Goal: Transaction & Acquisition: Purchase product/service

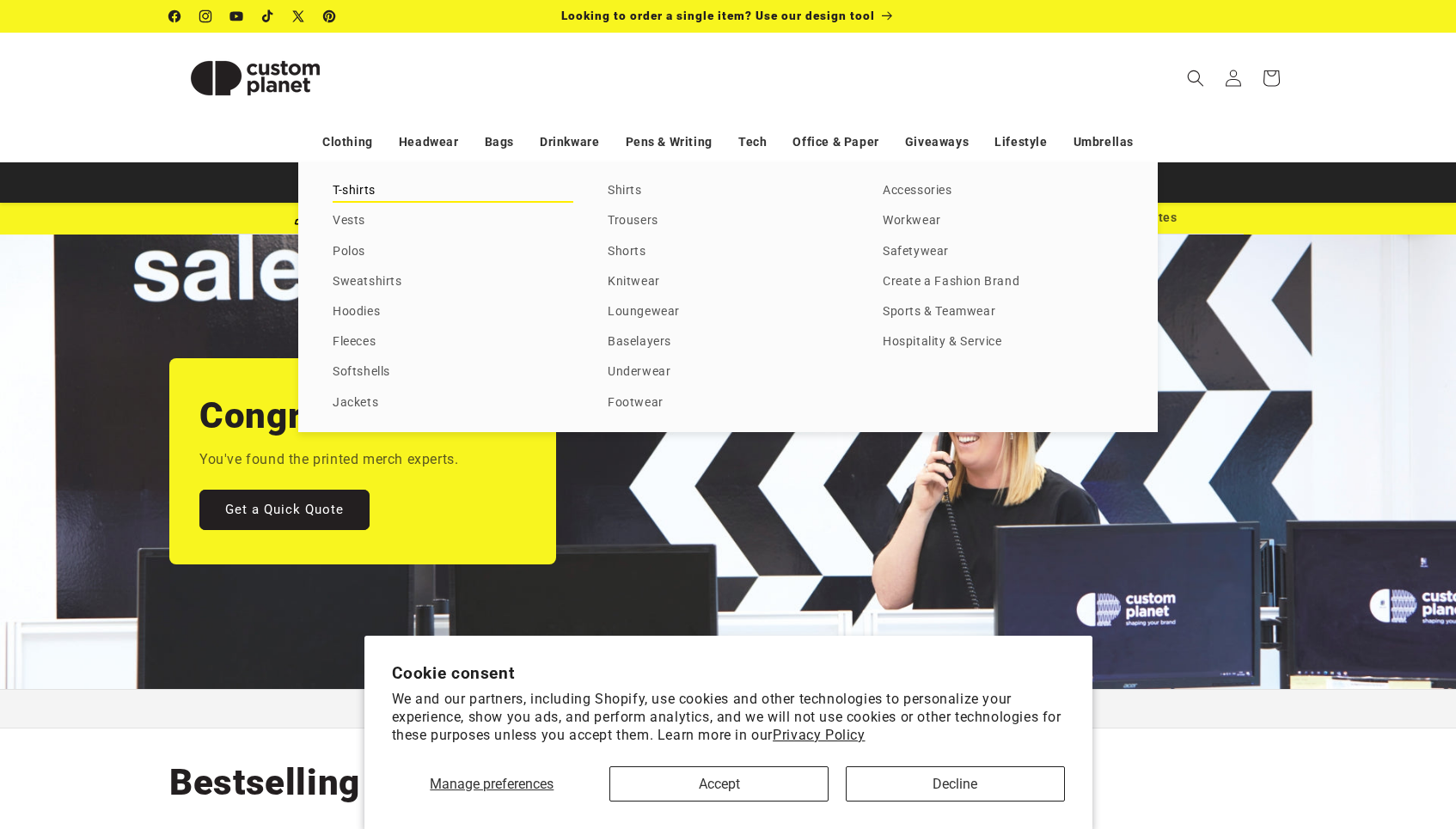
click at [350, 194] on link "T-shirts" at bounding box center [453, 192] width 240 height 23
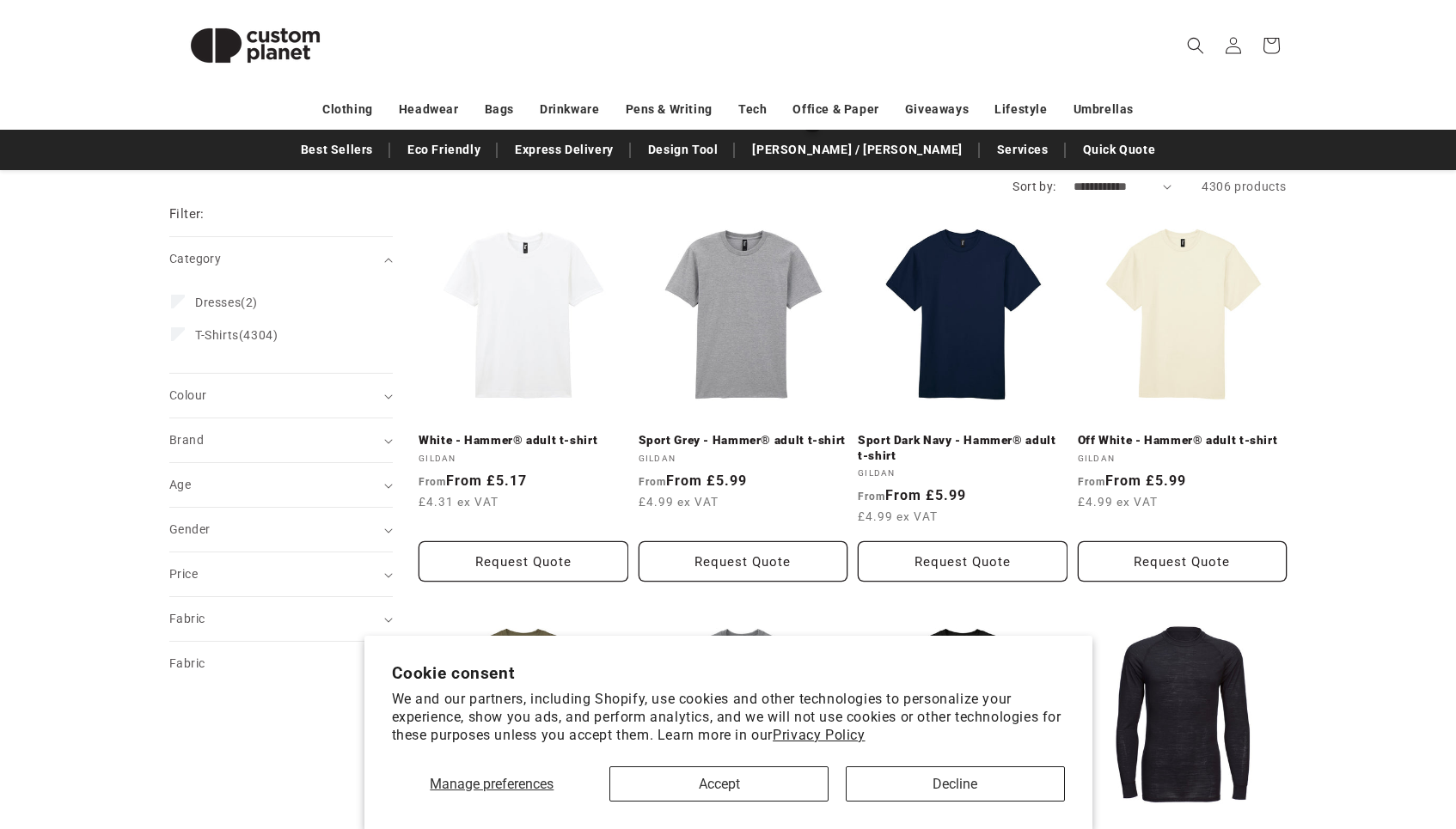
scroll to position [183, 0]
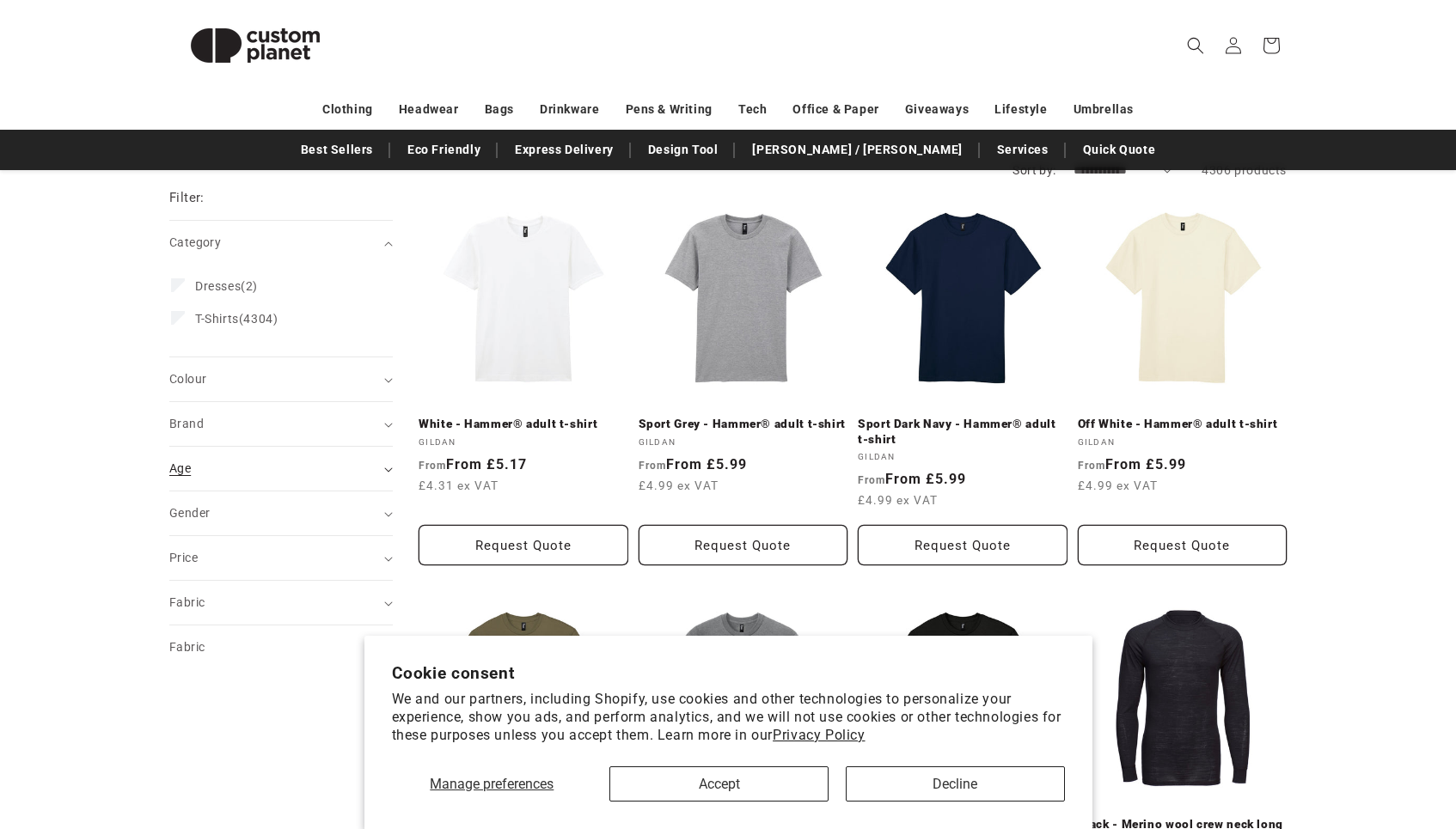
click at [381, 468] on summary "Age (0)" at bounding box center [281, 468] width 224 height 44
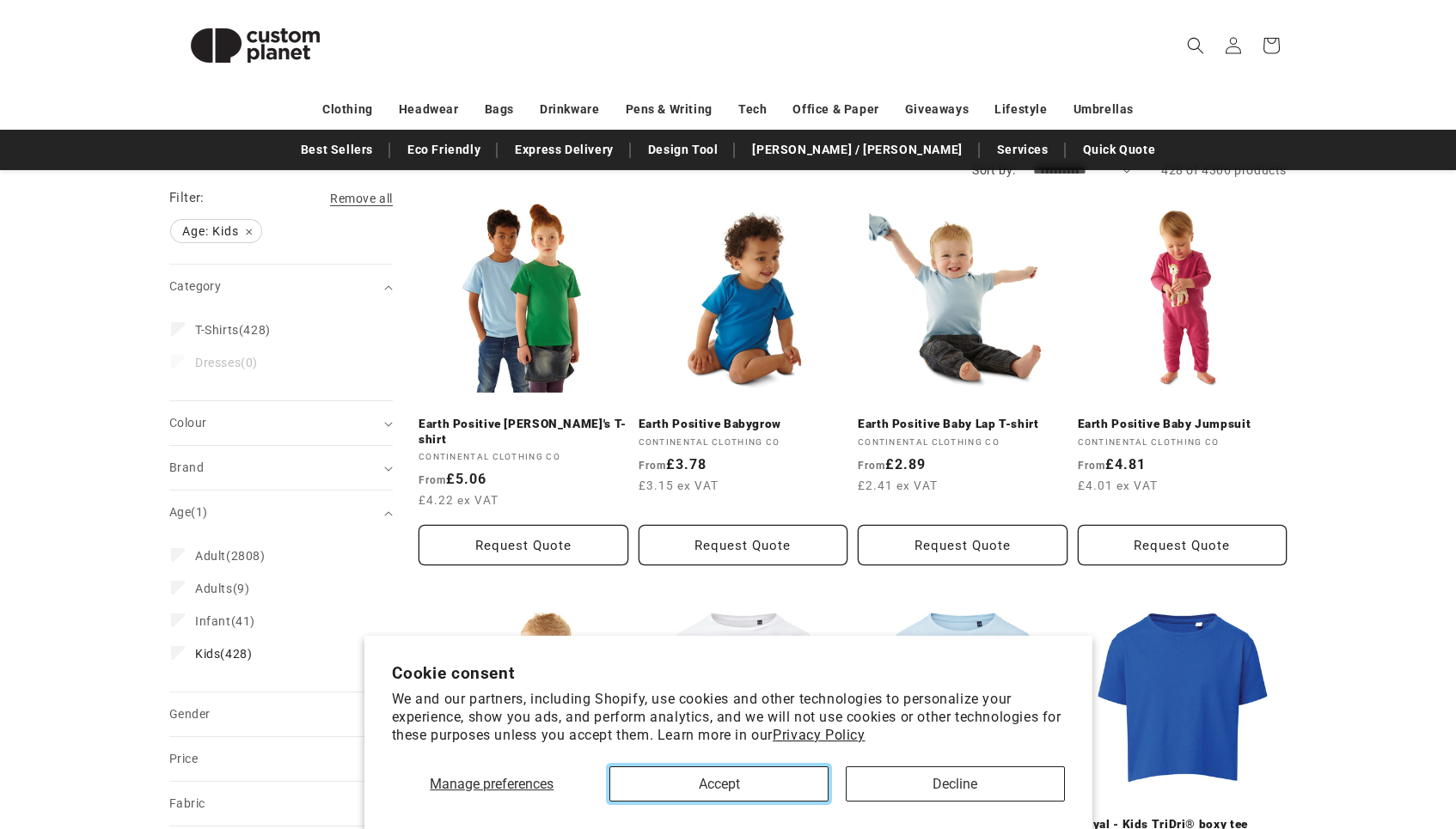
click at [769, 784] on button "Accept" at bounding box center [718, 784] width 219 height 35
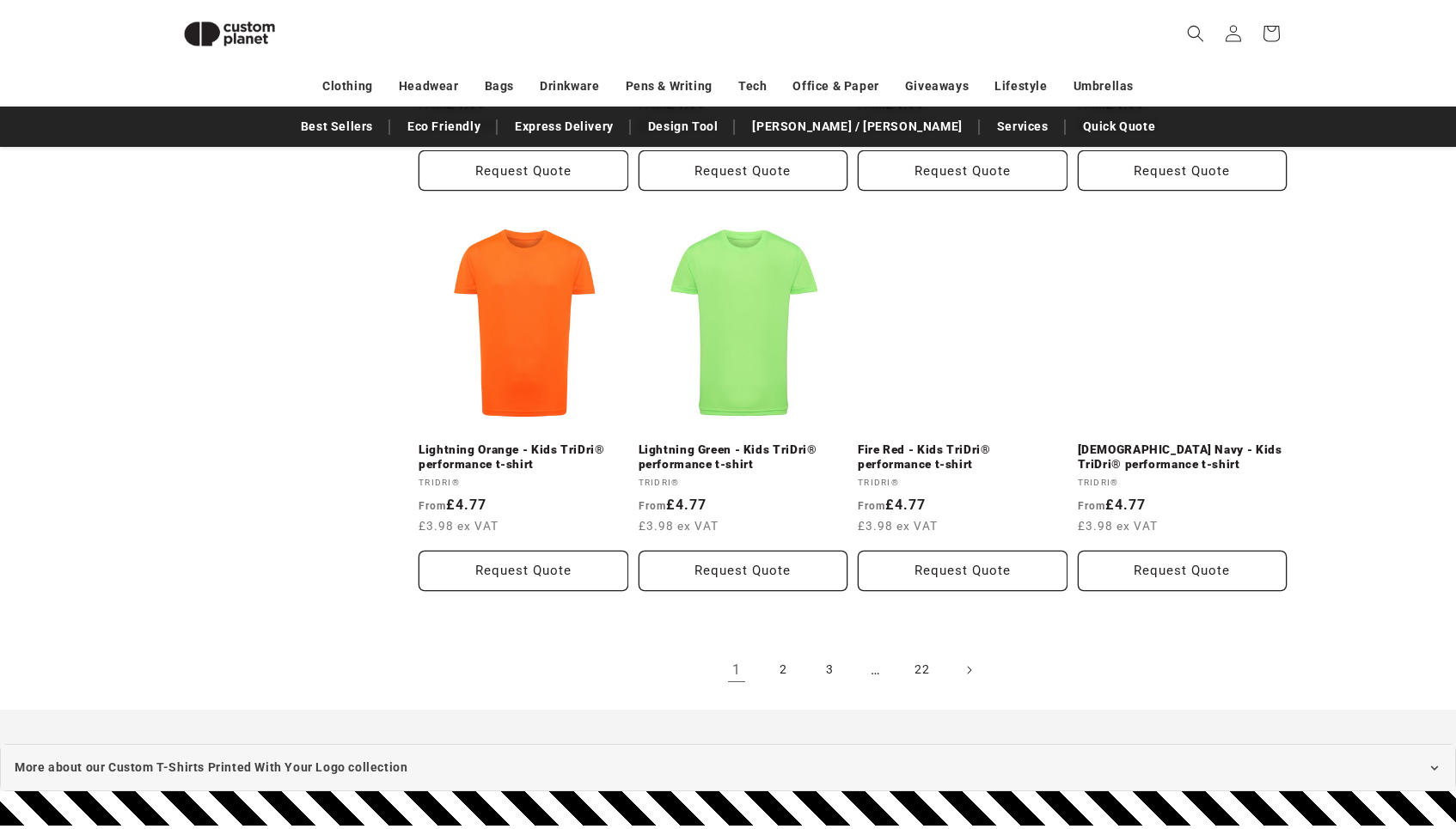
scroll to position [1892, 0]
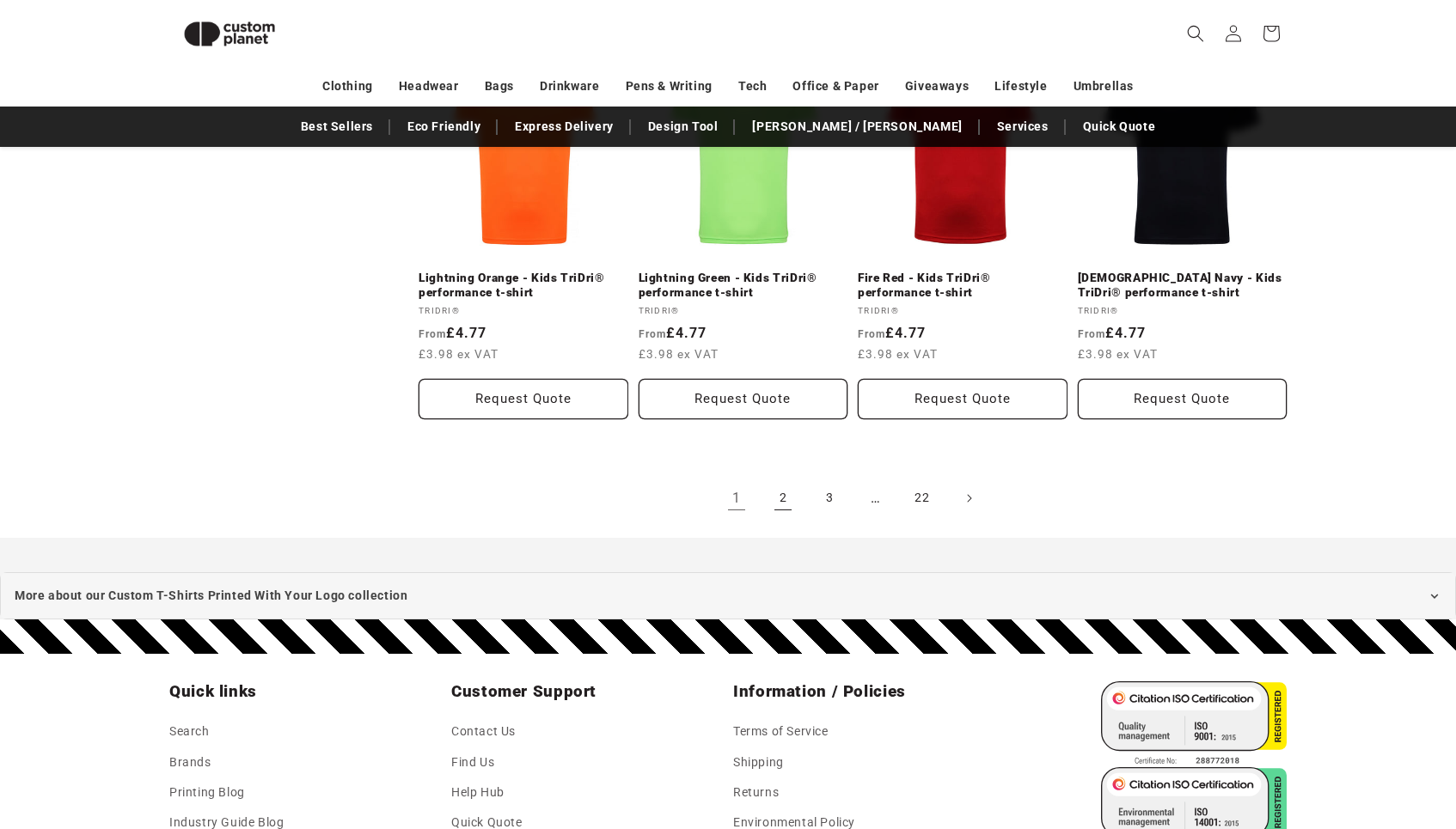
click at [784, 483] on link "2" at bounding box center [783, 498] width 38 height 38
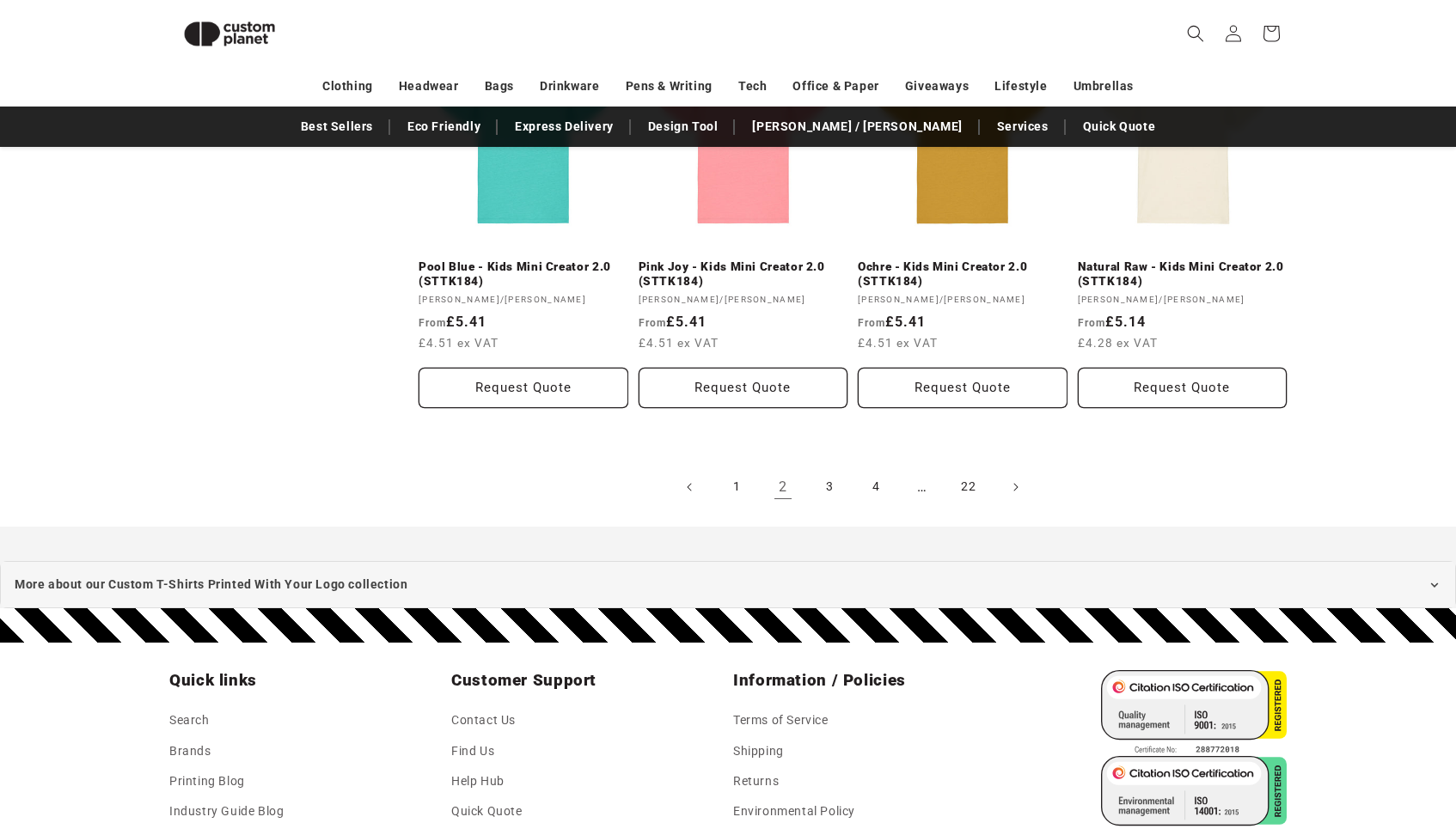
scroll to position [1926, 0]
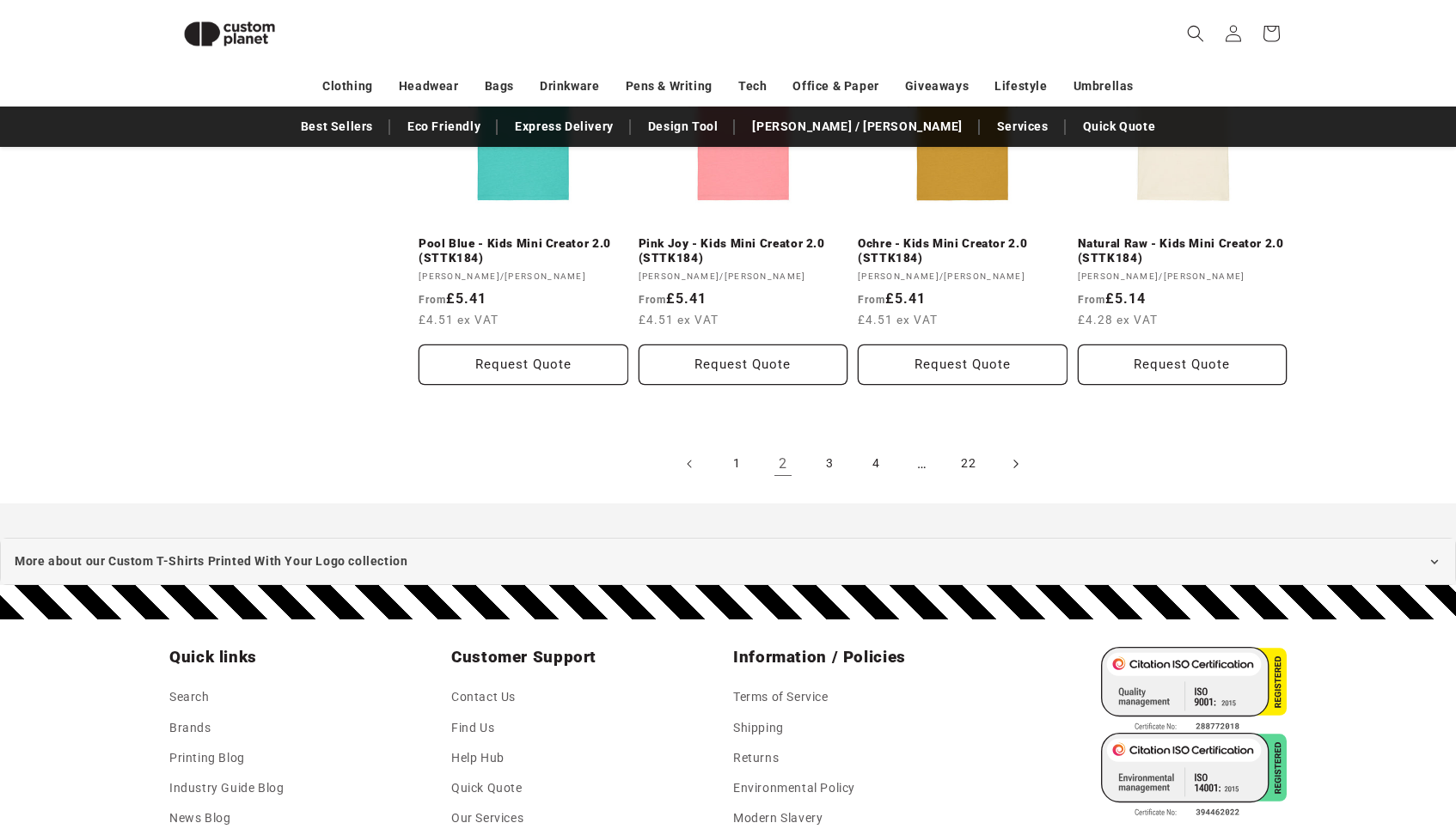
click at [1013, 464] on icon "Next page" at bounding box center [1015, 463] width 5 height 18
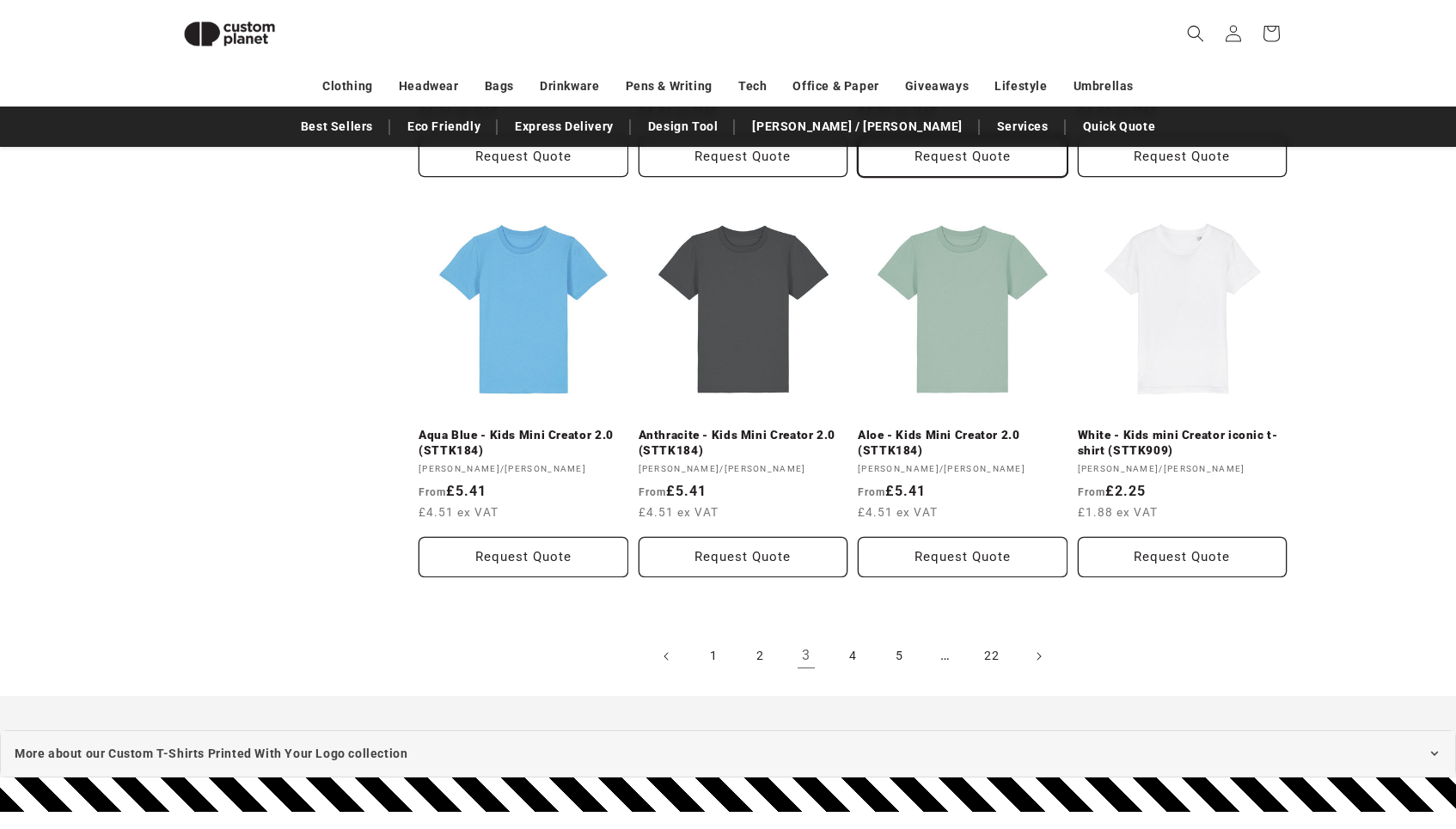
scroll to position [1763, 0]
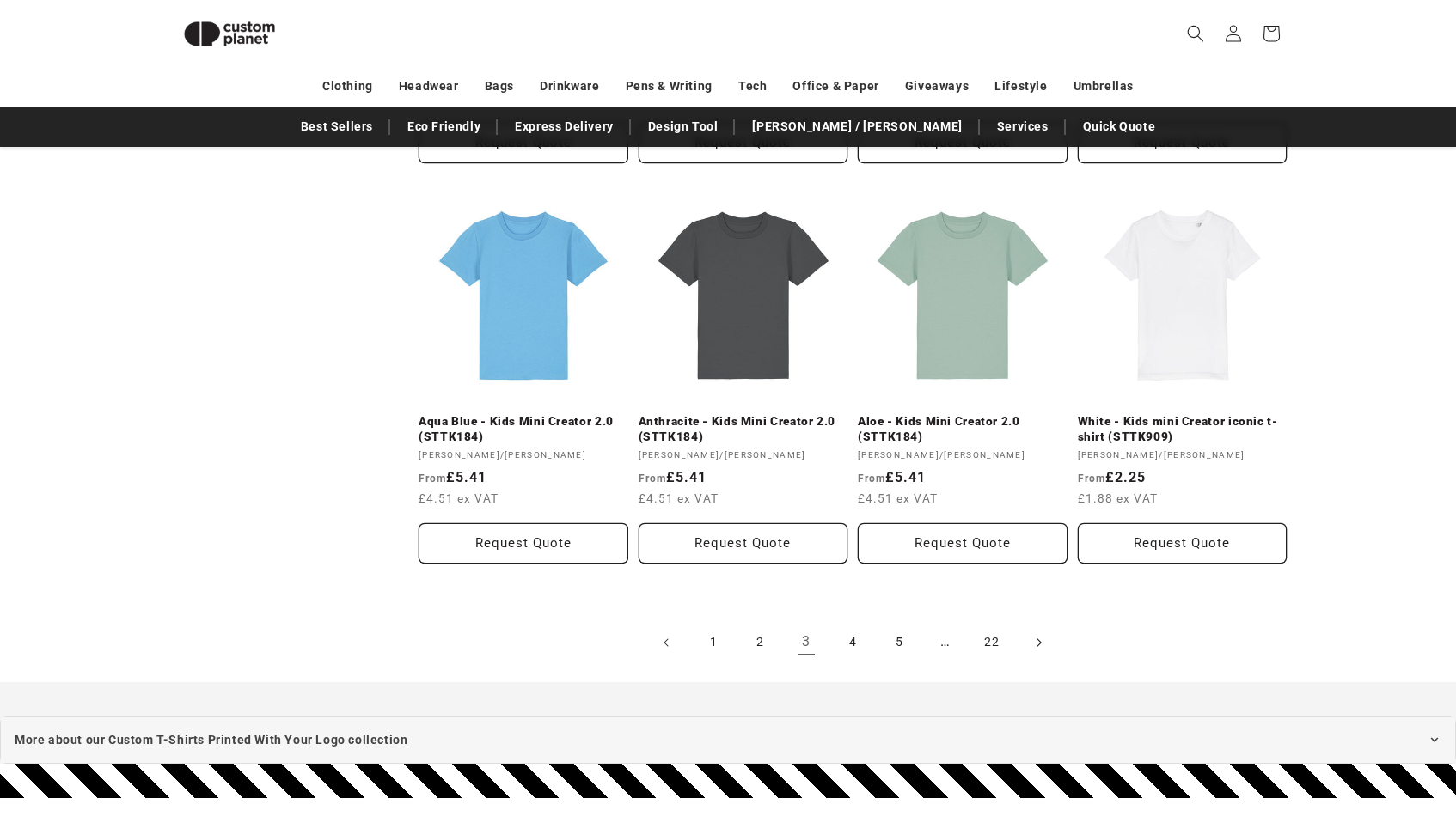
click at [1034, 641] on span "Next page" at bounding box center [1038, 643] width 18 height 18
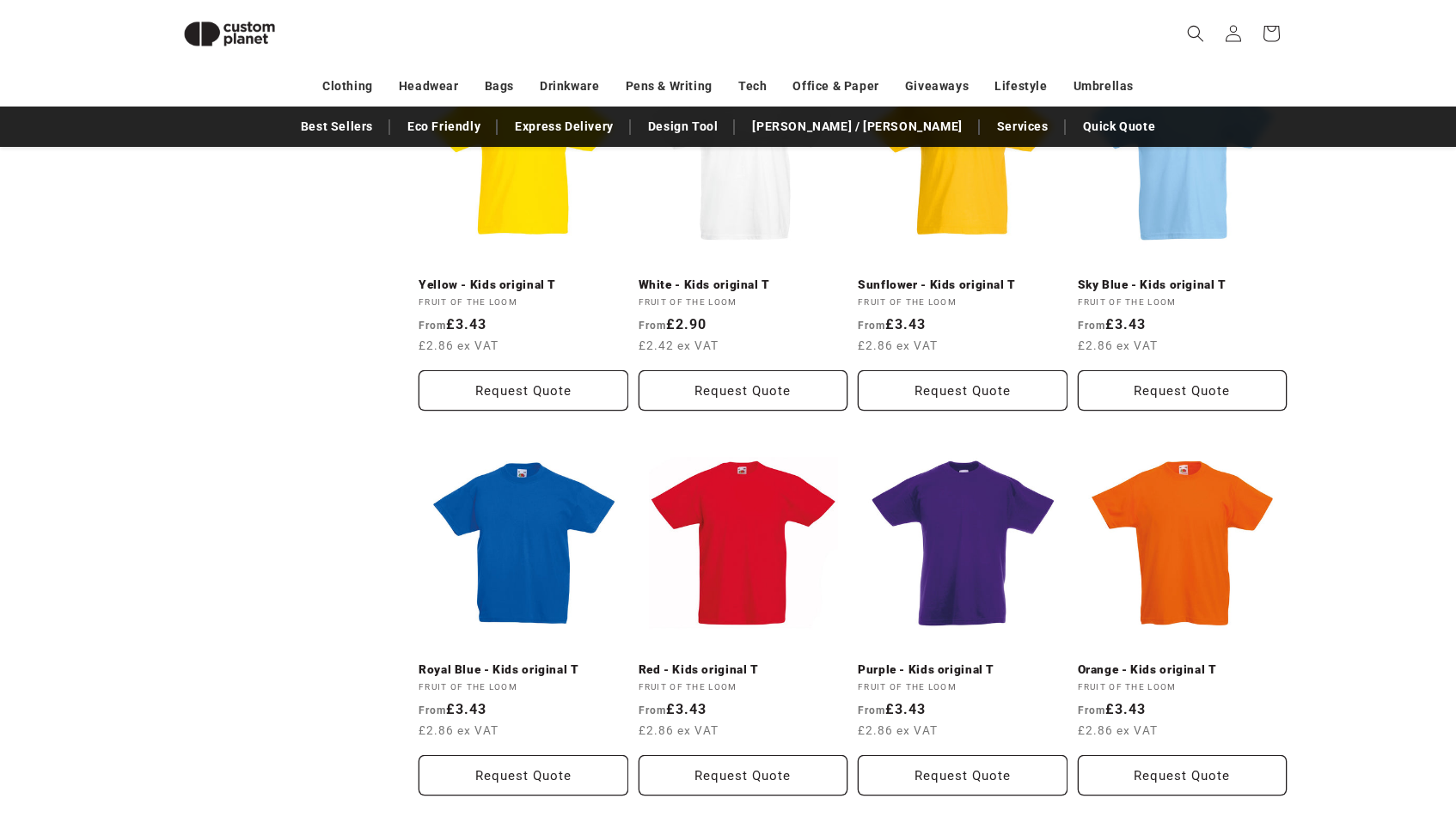
scroll to position [1658, 0]
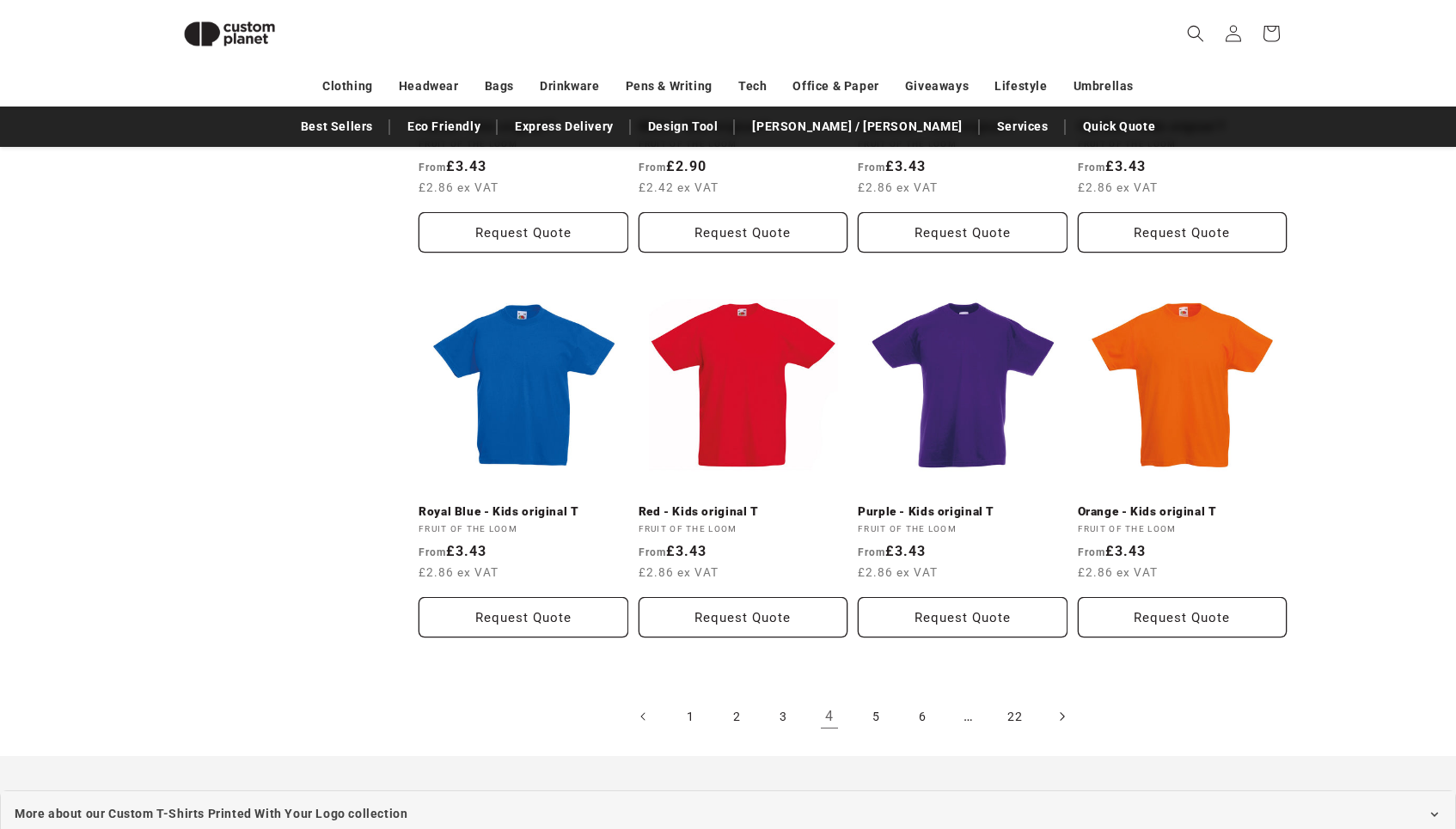
click at [1057, 708] on span "Next page" at bounding box center [1062, 717] width 18 height 18
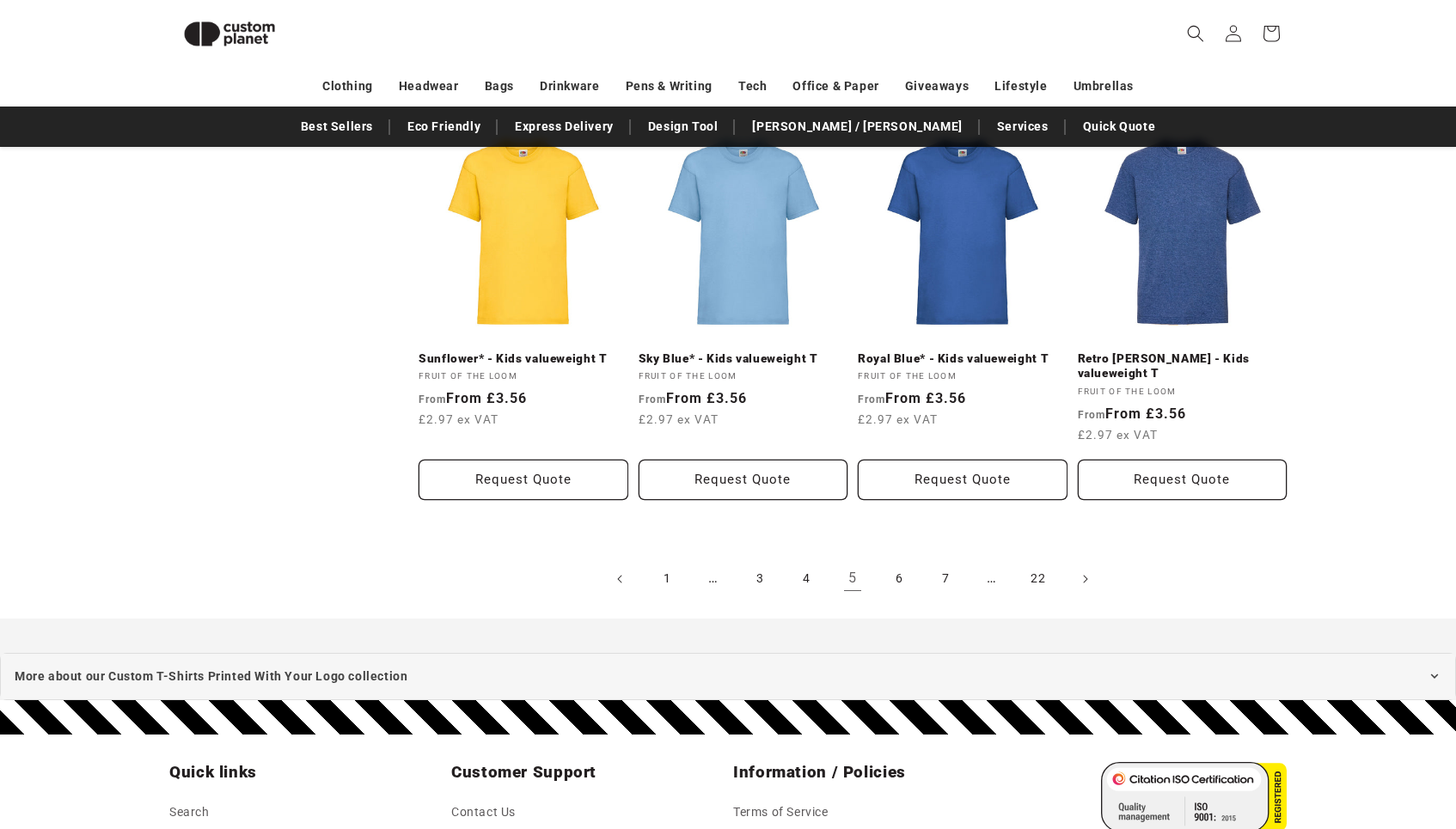
scroll to position [1868, 0]
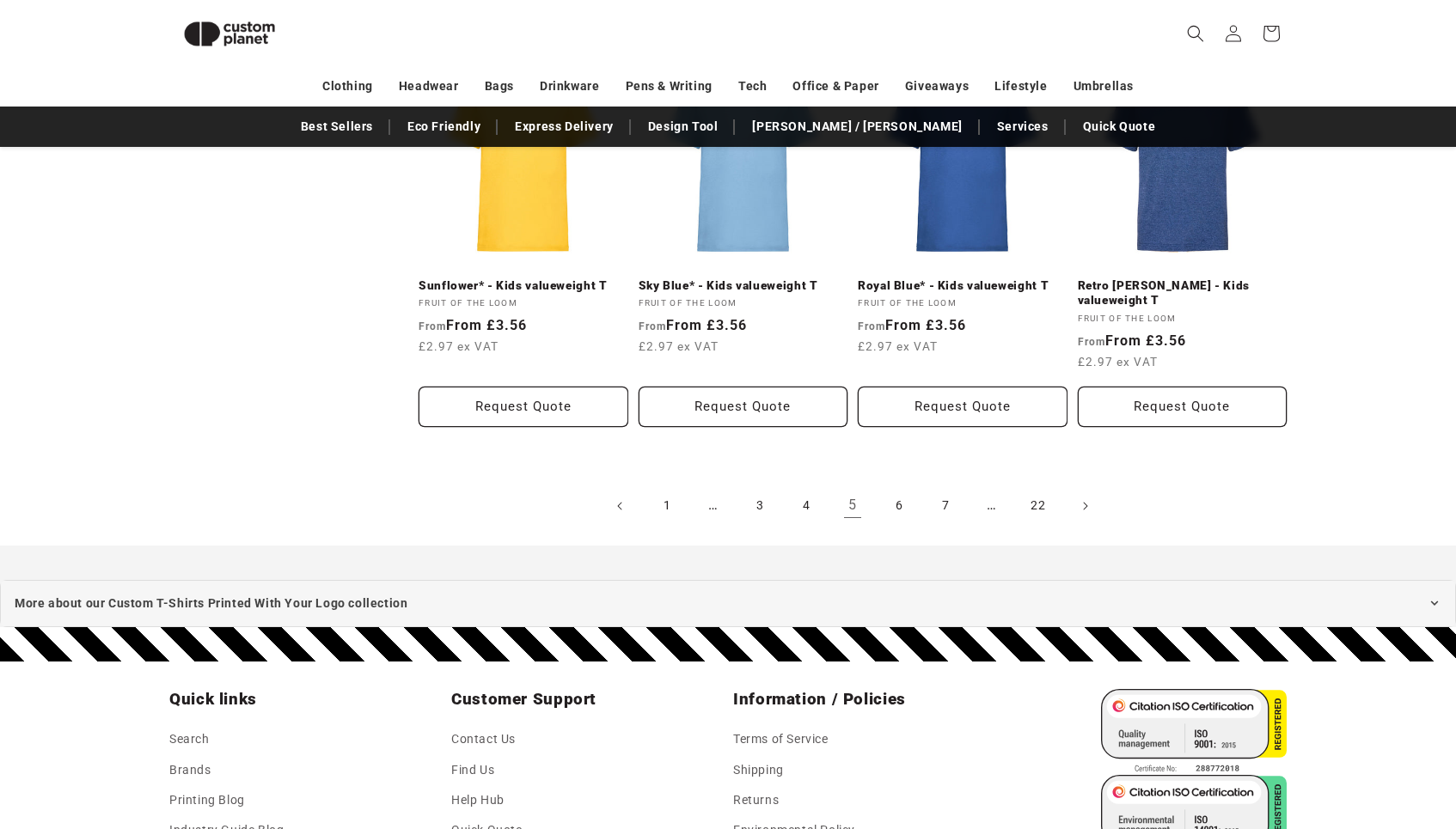
scroll to position [1845, 0]
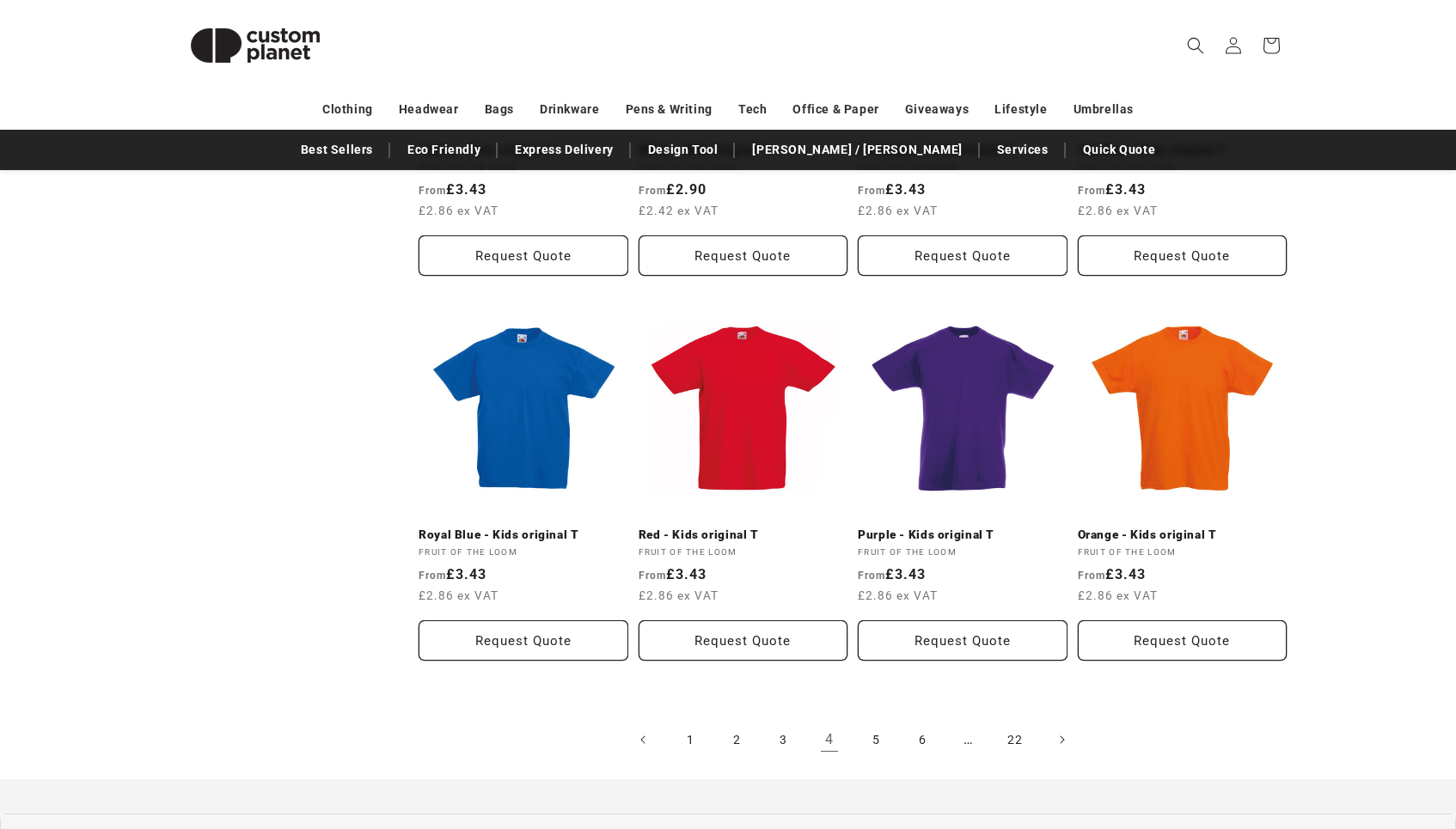
click at [117, 122] on nav "Clothing Headwear Bags Drinkware Pens & Writing Tech Office & Paper Giveaways L…" at bounding box center [728, 110] width 1456 height 41
